Goal: Download file/media

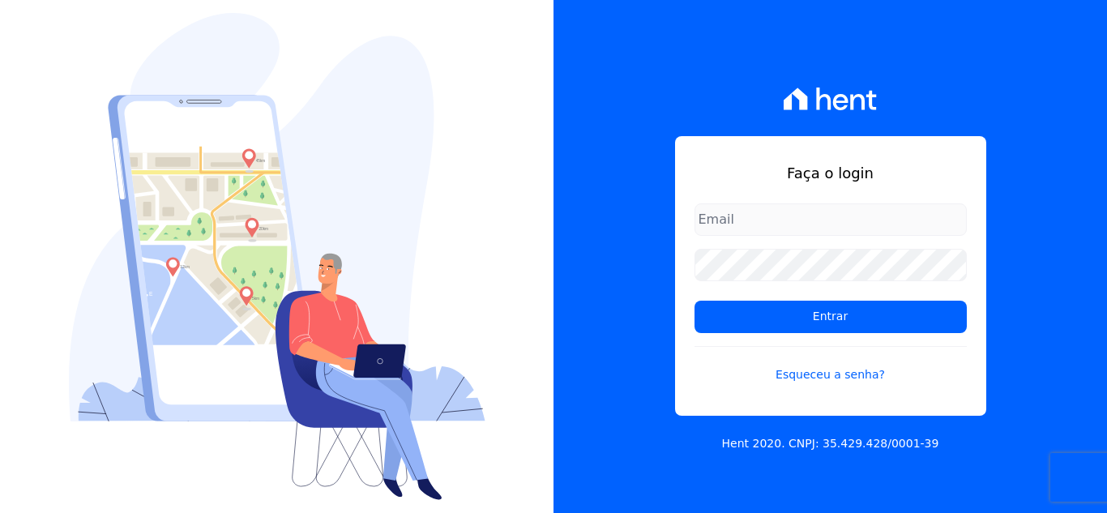
click at [731, 227] on input "email" at bounding box center [831, 219] width 272 height 32
type input "[PERSON_NAME][EMAIL_ADDRESS][PERSON_NAME][DOMAIN_NAME]"
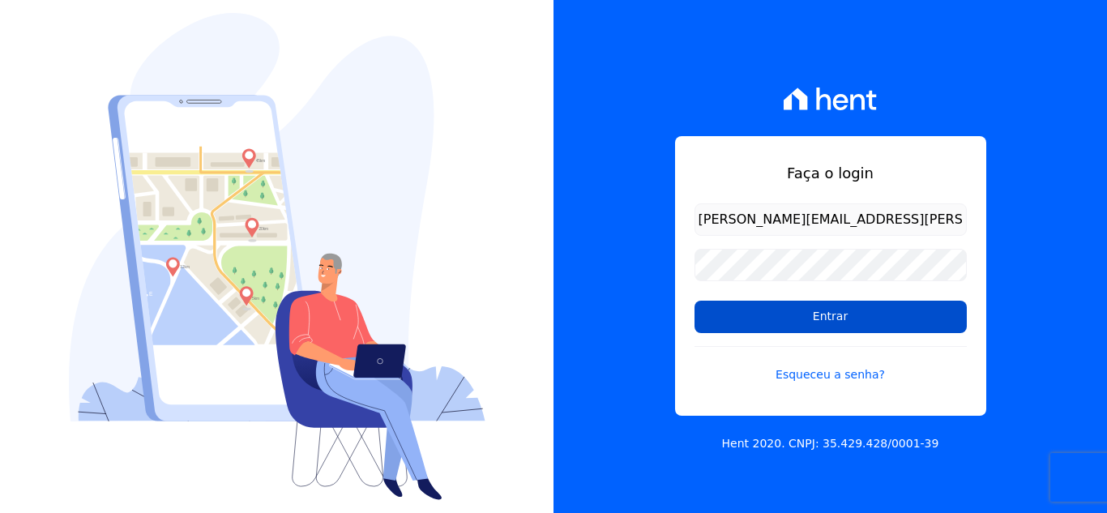
click at [764, 322] on input "Entrar" at bounding box center [831, 317] width 272 height 32
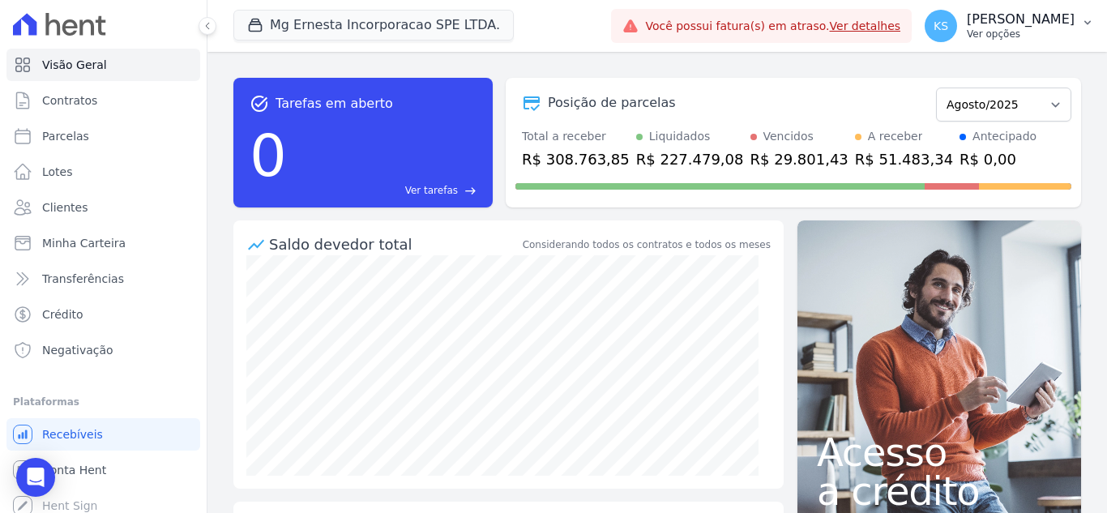
click at [1047, 22] on p "[PERSON_NAME]" at bounding box center [1021, 19] width 108 height 16
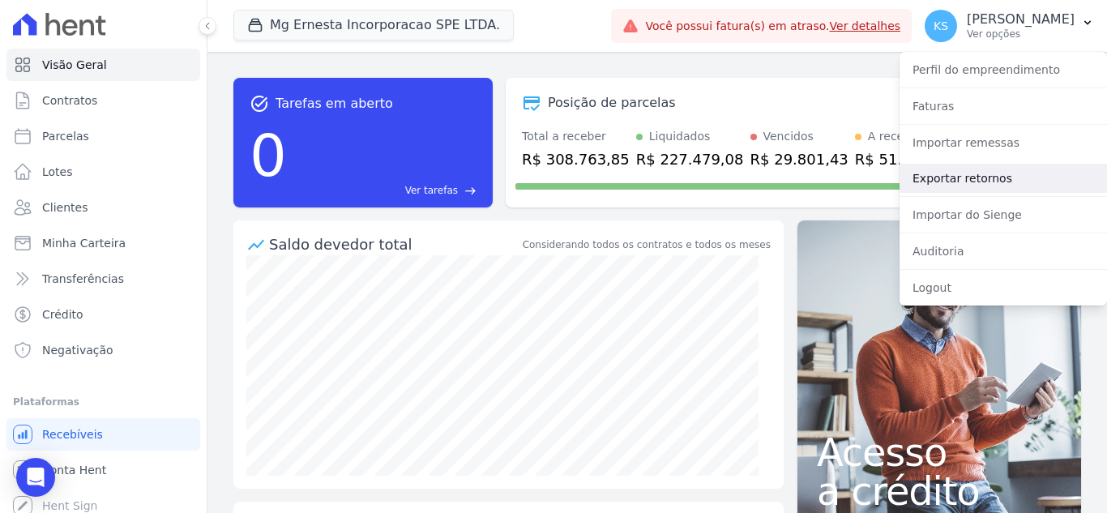
click at [947, 180] on link "Exportar retornos" at bounding box center [1004, 178] width 208 height 29
click at [930, 179] on link "Exportar retornos" at bounding box center [1004, 178] width 208 height 29
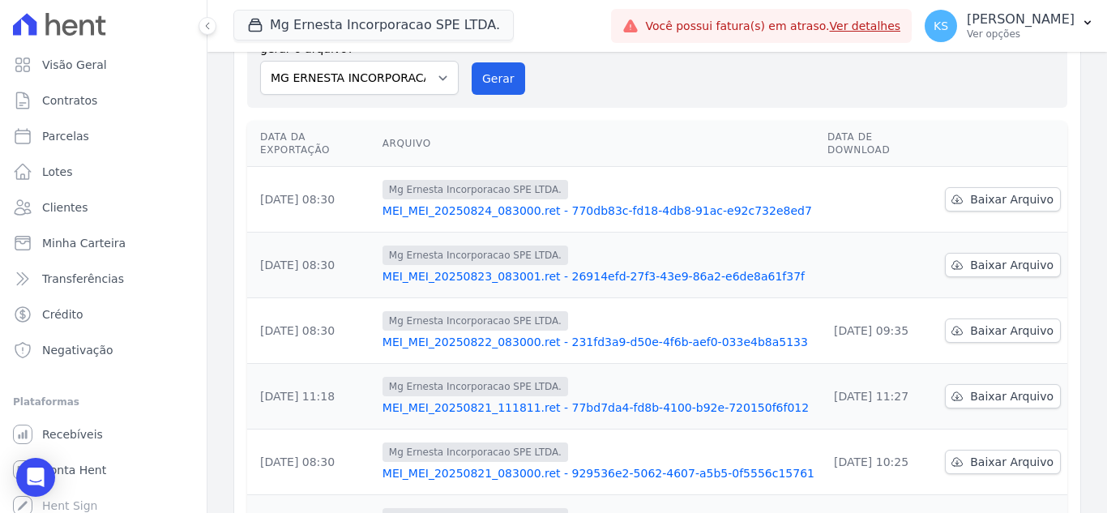
scroll to position [162, 0]
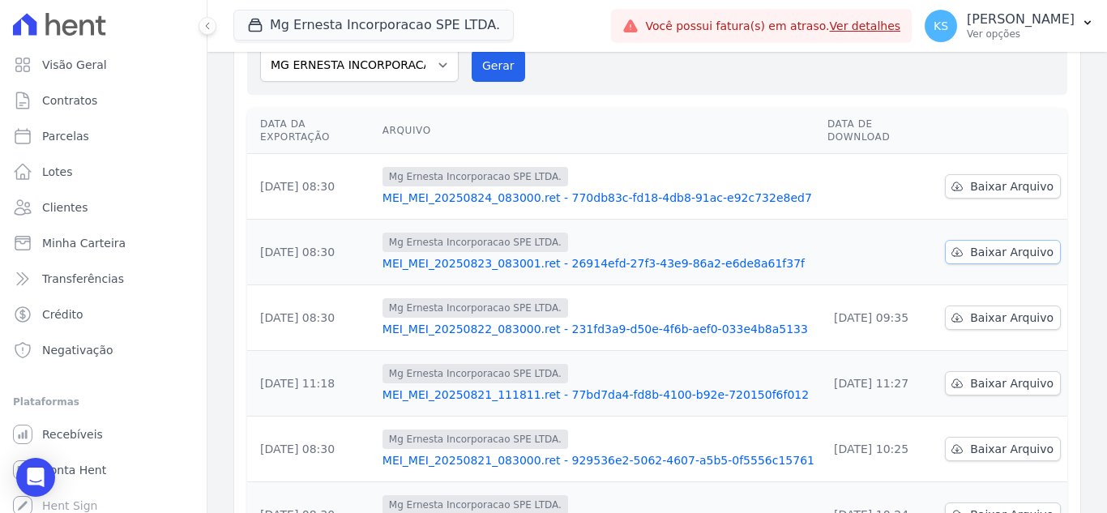
click at [991, 244] on span "Baixar Arquivo" at bounding box center [1011, 252] width 83 height 16
click at [965, 174] on link "Baixar Arquivo" at bounding box center [1003, 186] width 116 height 24
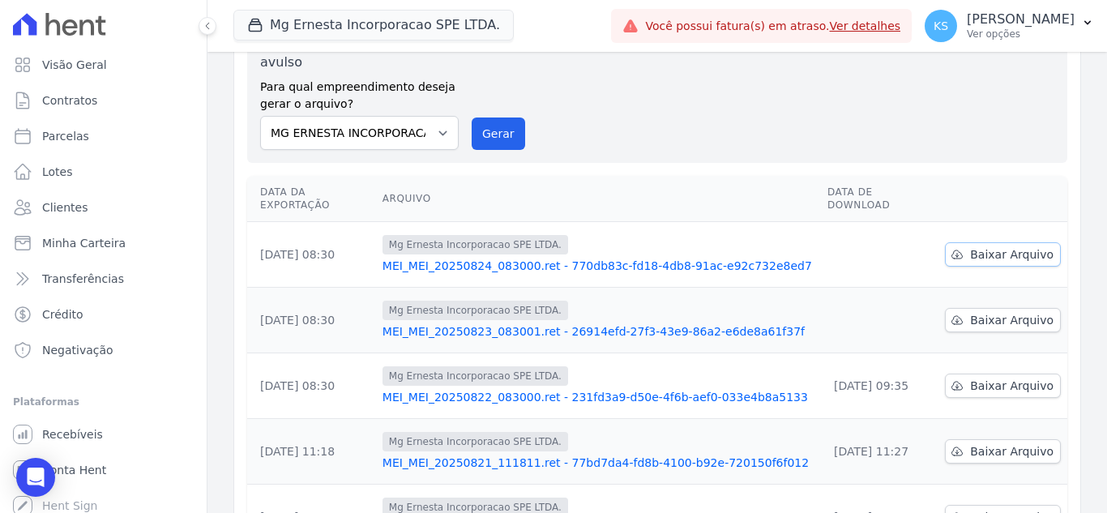
scroll to position [0, 0]
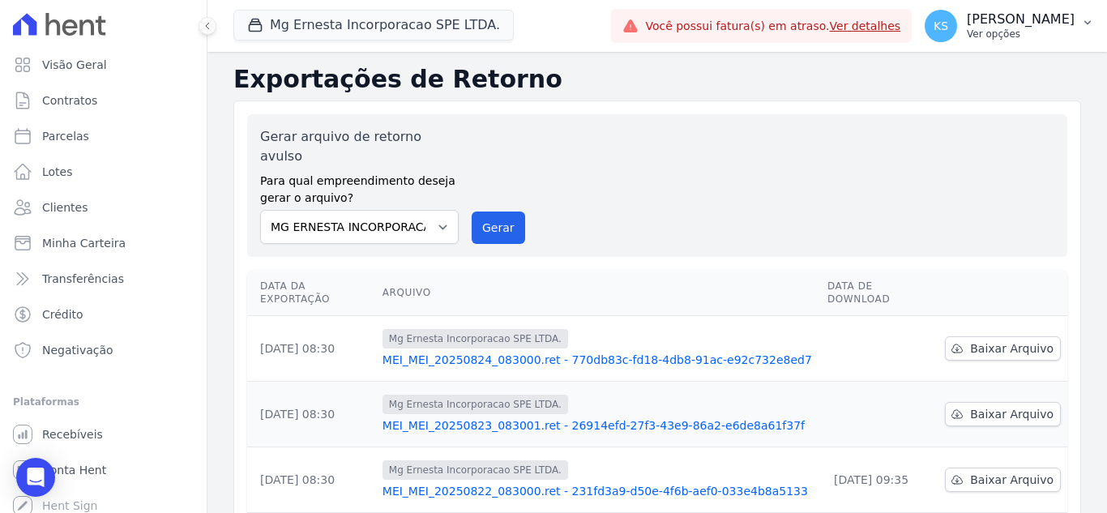
click at [1039, 11] on p "[PERSON_NAME]" at bounding box center [1021, 19] width 108 height 16
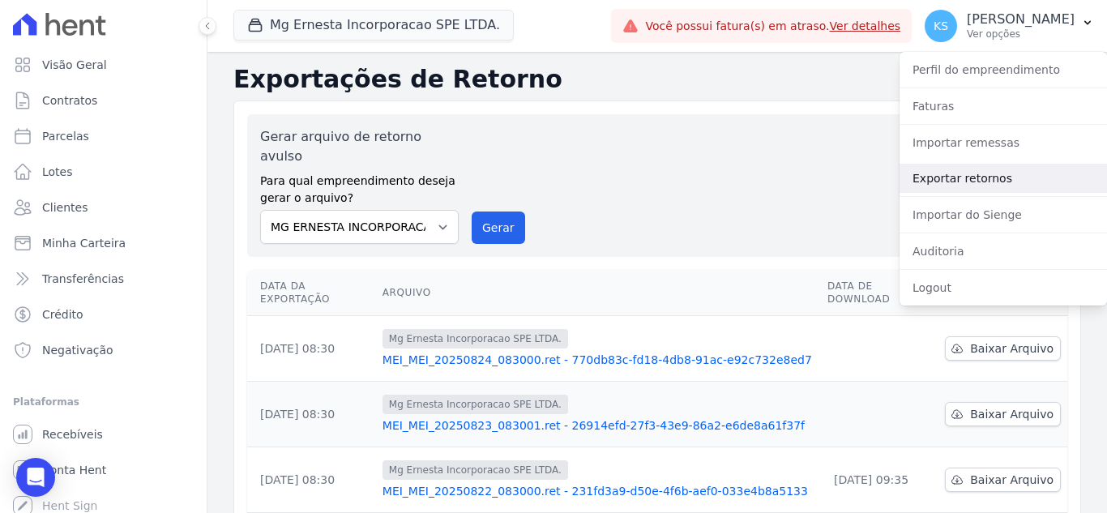
click at [948, 175] on link "Exportar retornos" at bounding box center [1004, 178] width 208 height 29
